Goal: Task Accomplishment & Management: Manage account settings

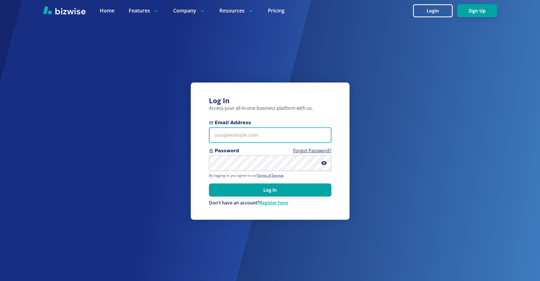
click at [249, 135] on input "Email Address" at bounding box center [270, 135] width 122 height 16
paste input "kier+email@bizwise.com"
type input "kier+email@bizwise.com"
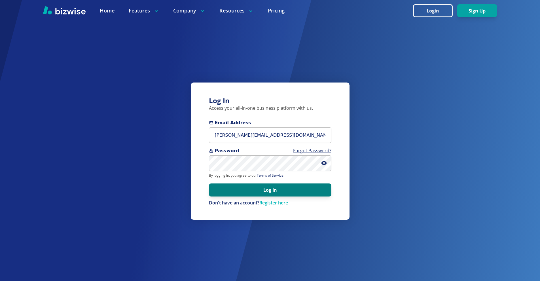
click at [315, 192] on button "Log In" at bounding box center [270, 189] width 122 height 13
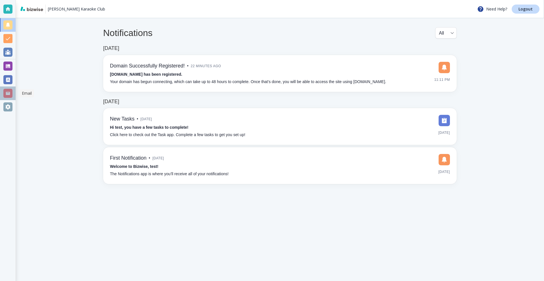
click at [8, 93] on div at bounding box center [7, 93] width 9 height 9
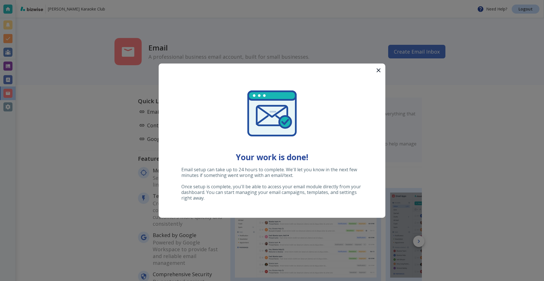
drag, startPoint x: 380, startPoint y: 70, endPoint x: 372, endPoint y: 77, distance: 11.0
click at [380, 70] on icon "button" at bounding box center [378, 70] width 7 height 7
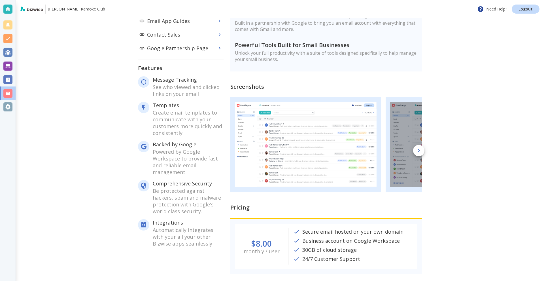
scroll to position [96, 0]
